Goal: Navigation & Orientation: Find specific page/section

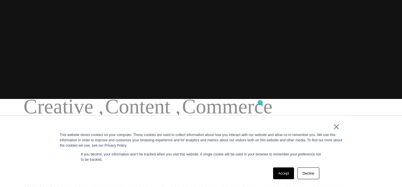
scroll to position [90, 0]
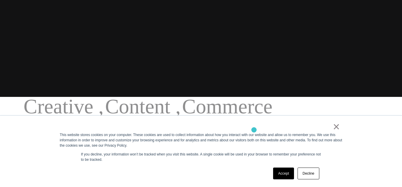
click at [254, 130] on div "×" at bounding box center [200, 128] width 280 height 8
click at [277, 176] on link "Accept" at bounding box center [283, 174] width 21 height 12
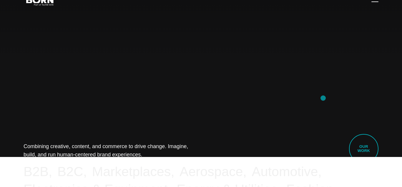
scroll to position [0, 0]
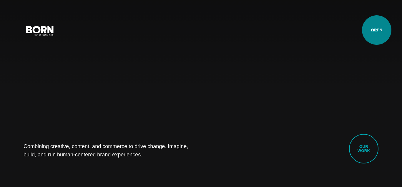
click at [377, 30] on button "Primary Menu" at bounding box center [375, 30] width 14 height 12
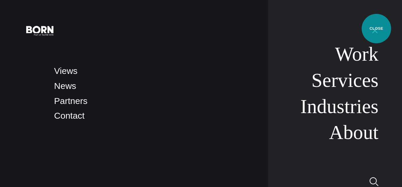
click at [377, 29] on button "Primary Menu" at bounding box center [375, 30] width 14 height 12
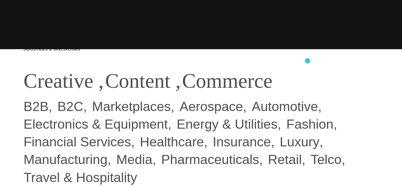
scroll to position [150, 0]
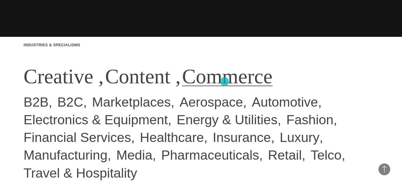
click at [225, 82] on link "Commerce" at bounding box center [227, 76] width 90 height 23
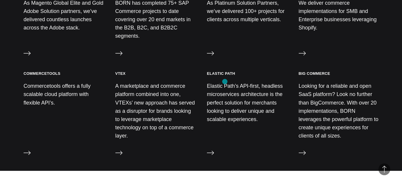
scroll to position [721, 0]
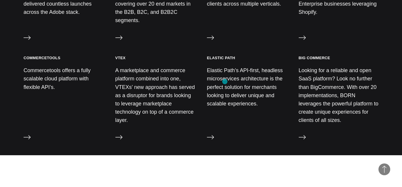
click at [225, 82] on p "Elastic Path’s API-first, headless microservices architecture is the perfect so…" at bounding box center [247, 87] width 80 height 42
click at [214, 113] on div "Elastic Path Elastic Path’s API-first, headless microservices architecture is t…" at bounding box center [247, 99] width 80 height 88
click at [214, 134] on icon at bounding box center [210, 137] width 7 height 7
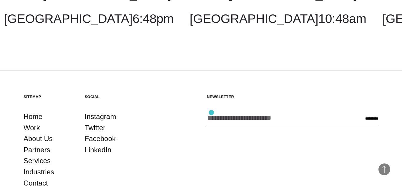
scroll to position [622, 0]
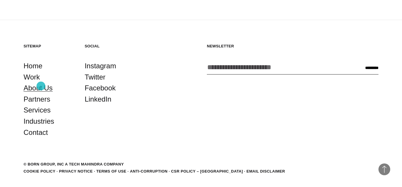
click at [41, 86] on link "About Us" at bounding box center [38, 87] width 29 height 11
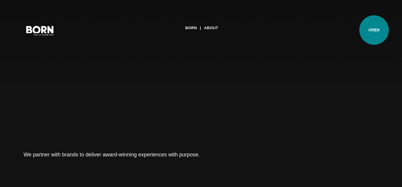
click at [374, 30] on button "Primary Menu" at bounding box center [375, 30] width 14 height 12
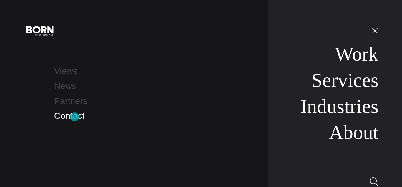
click at [75, 117] on link "Contact" at bounding box center [69, 116] width 30 height 10
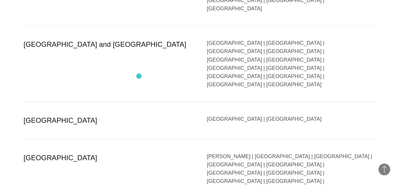
scroll to position [1232, 0]
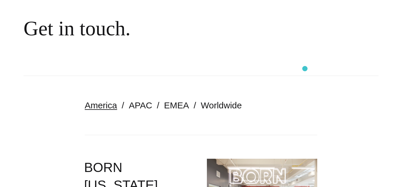
scroll to position [0, 0]
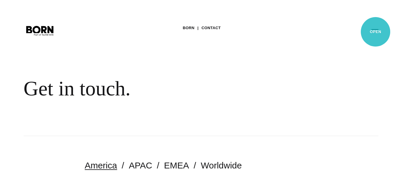
click at [376, 32] on button "Primary Menu" at bounding box center [375, 30] width 14 height 12
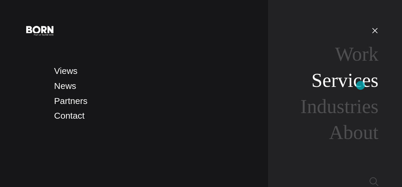
click at [361, 85] on link "Services" at bounding box center [345, 80] width 67 height 22
